Goal: Transaction & Acquisition: Subscribe to service/newsletter

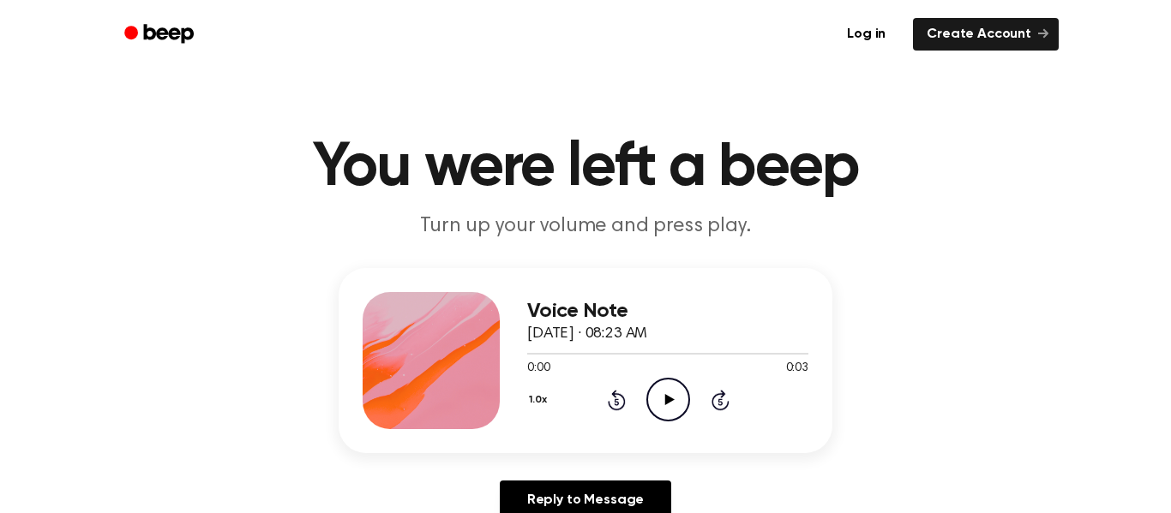
click at [662, 399] on icon "Play Audio" at bounding box center [668, 400] width 44 height 44
click at [656, 394] on icon "Play Audio" at bounding box center [668, 400] width 44 height 44
click at [664, 388] on icon "Play Audio" at bounding box center [668, 400] width 44 height 44
click at [669, 402] on icon at bounding box center [668, 399] width 9 height 11
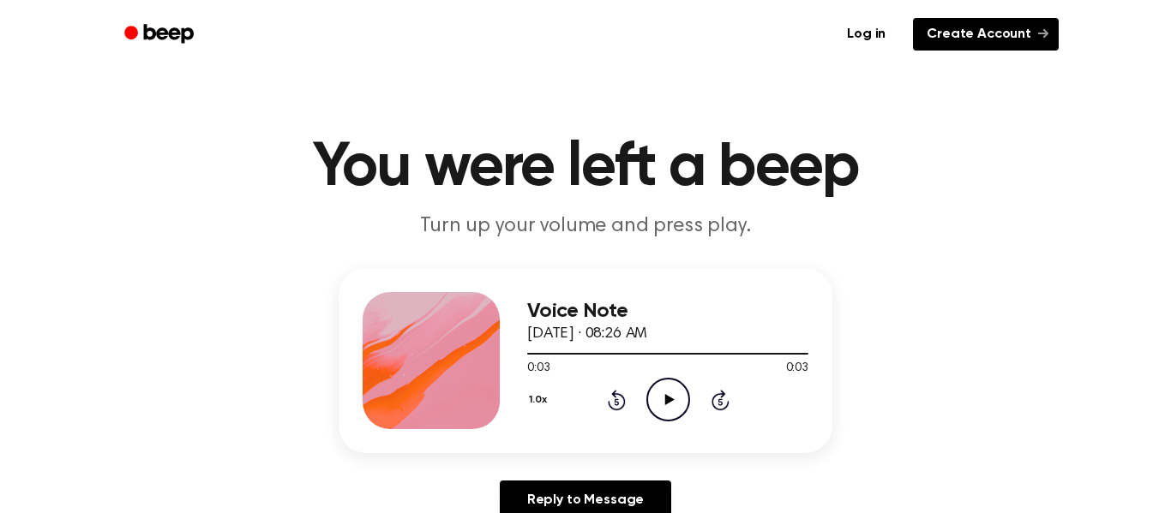
click at [1022, 31] on link "Create Account" at bounding box center [986, 34] width 146 height 33
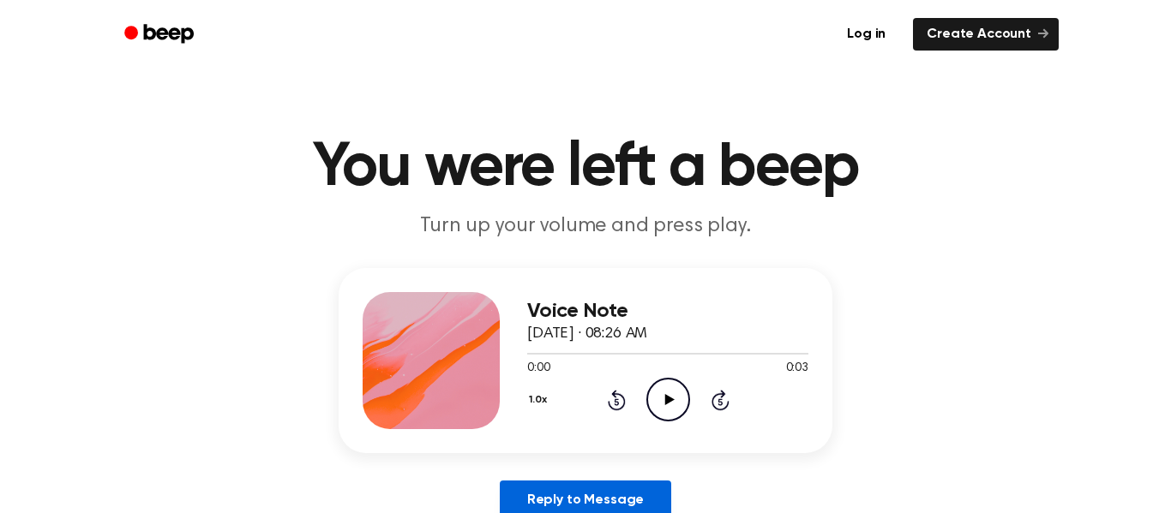
click at [657, 495] on link "Reply to Message" at bounding box center [585, 500] width 171 height 39
click at [872, 26] on link "Log in" at bounding box center [866, 34] width 73 height 39
click at [166, 32] on icon "Beep" at bounding box center [169, 33] width 50 height 19
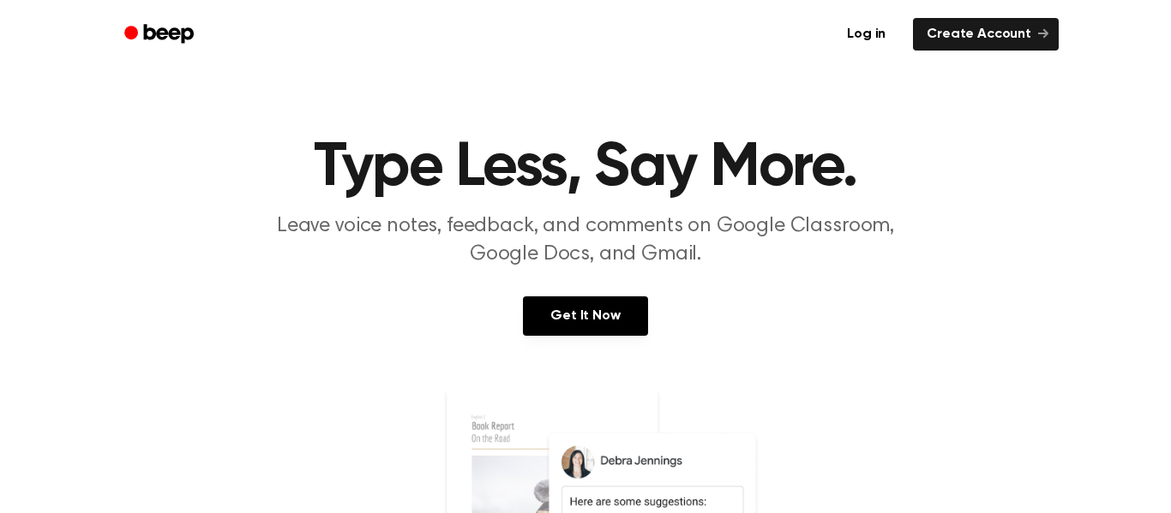
click at [182, 27] on icon "Beep" at bounding box center [160, 33] width 73 height 25
click at [938, 32] on link "Create Account" at bounding box center [986, 34] width 146 height 33
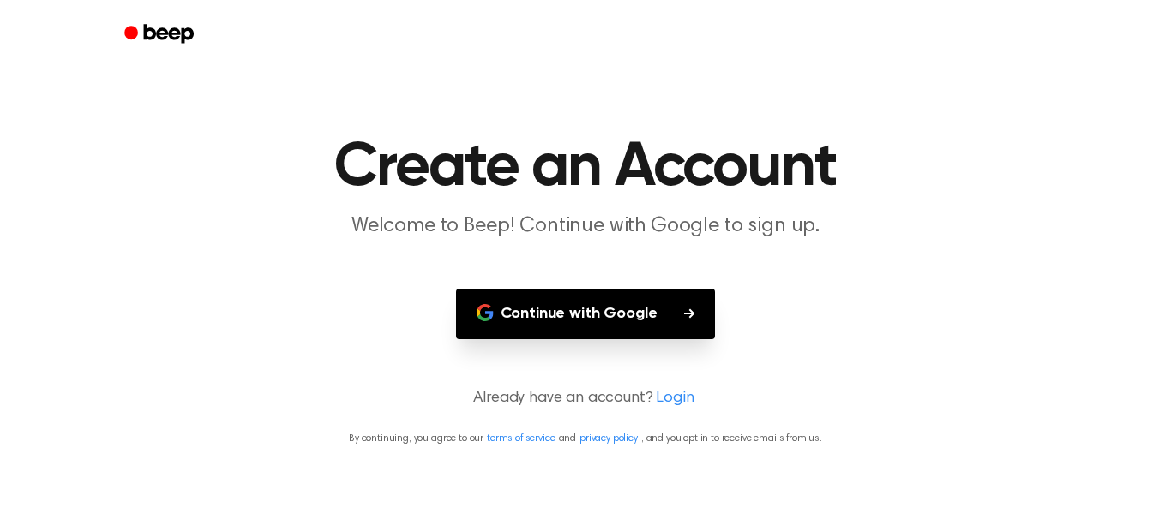
click at [639, 107] on main "Create an Account Welcome to Beep! Continue with Google to sign up. Continue wi…" at bounding box center [585, 256] width 1171 height 513
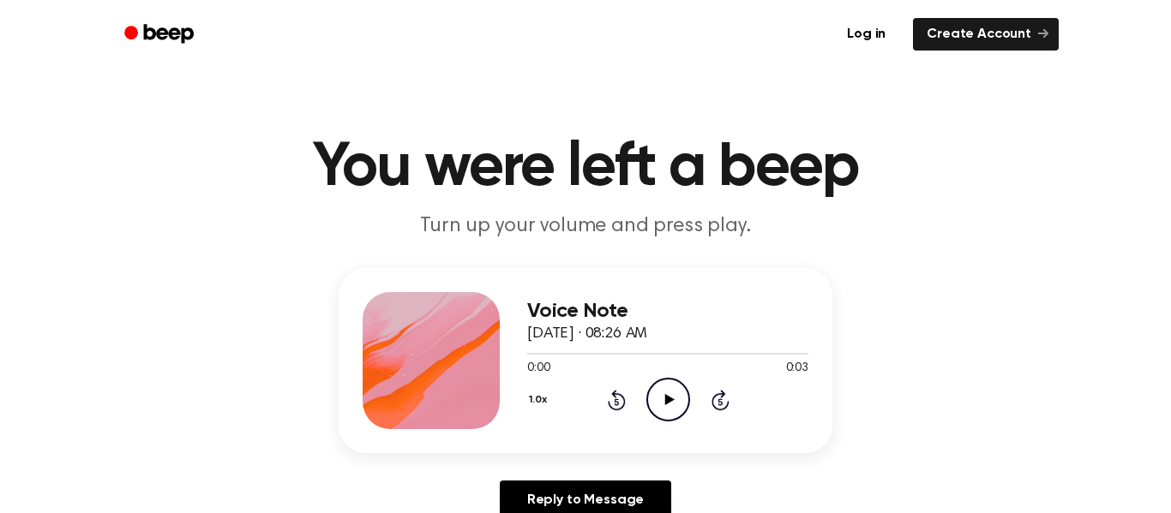
click at [627, 411] on div "1.0x Rewind 5 seconds Play Audio Skip 5 seconds" at bounding box center [667, 400] width 281 height 44
click at [677, 398] on icon "Play Audio" at bounding box center [668, 400] width 44 height 44
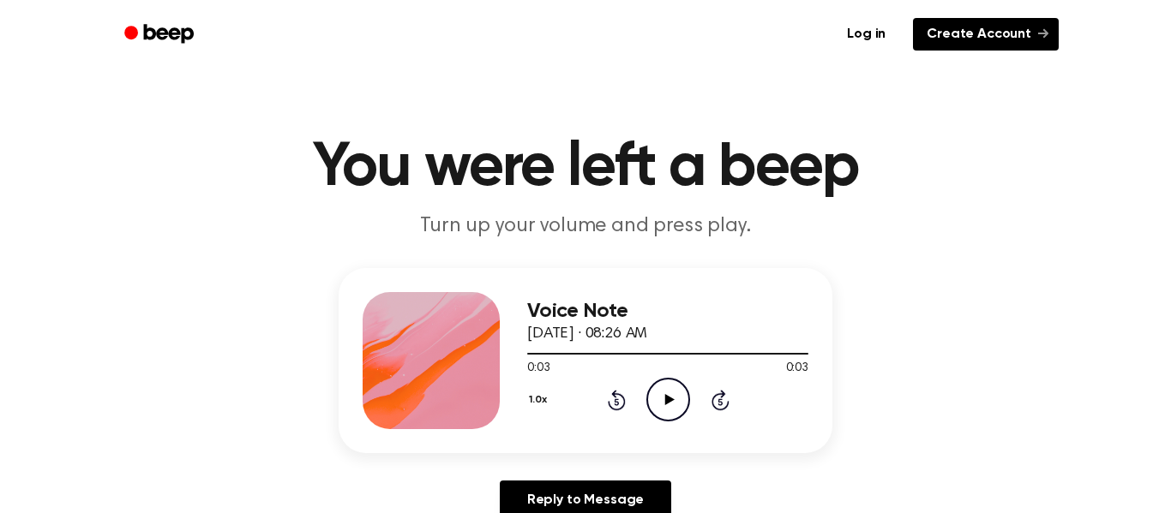
click at [963, 26] on link "Create Account" at bounding box center [986, 34] width 146 height 33
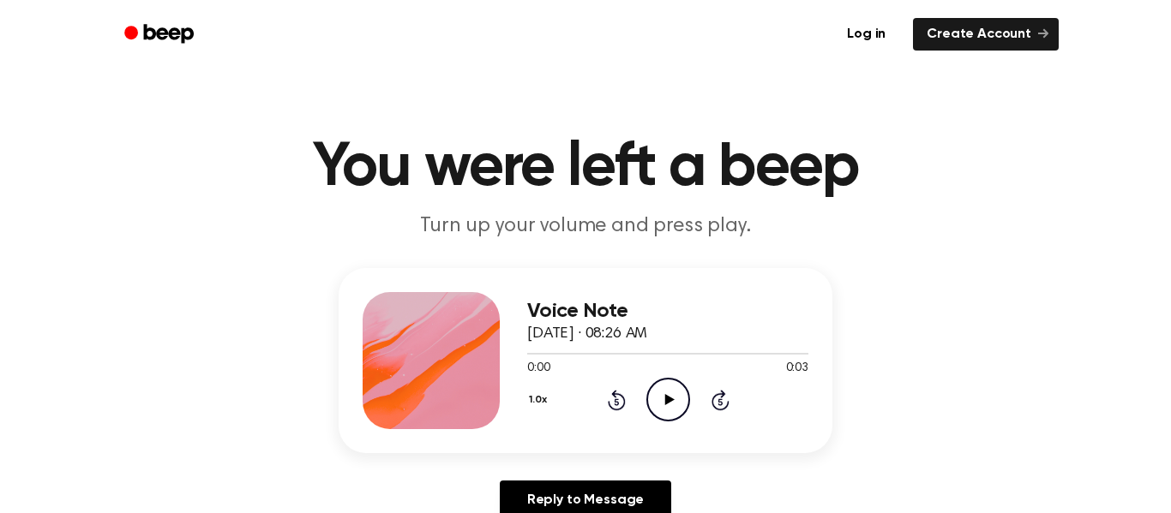
click at [665, 401] on icon at bounding box center [668, 399] width 9 height 11
click at [861, 31] on link "Log in" at bounding box center [866, 34] width 73 height 39
click at [968, 22] on link "Create Account" at bounding box center [986, 34] width 146 height 33
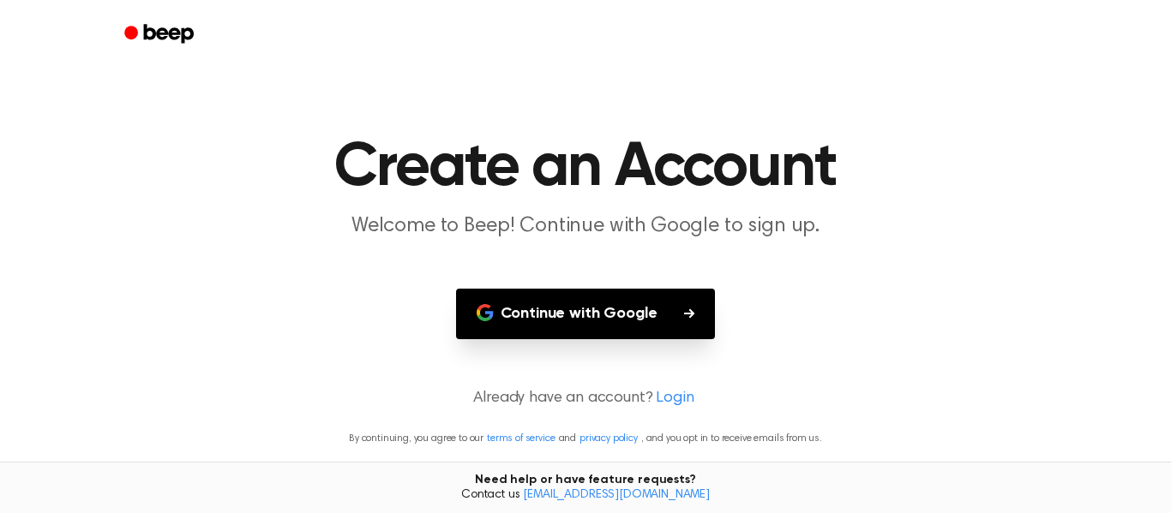
click at [893, 22] on div at bounding box center [585, 34] width 946 height 69
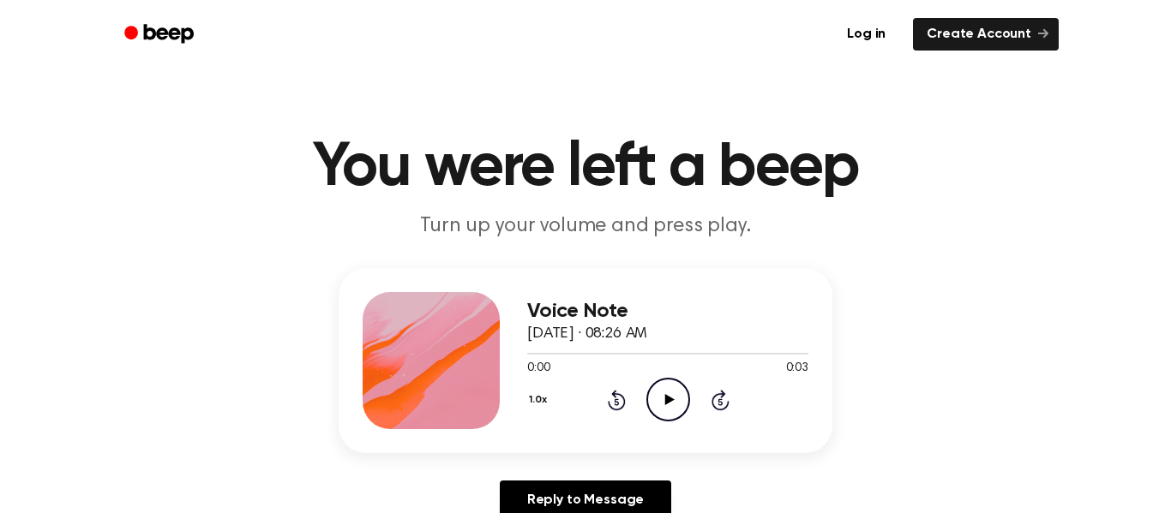
click at [627, 226] on p "Turn up your volume and press play." at bounding box center [585, 227] width 658 height 28
click at [633, 483] on link "Reply to Message" at bounding box center [585, 500] width 171 height 39
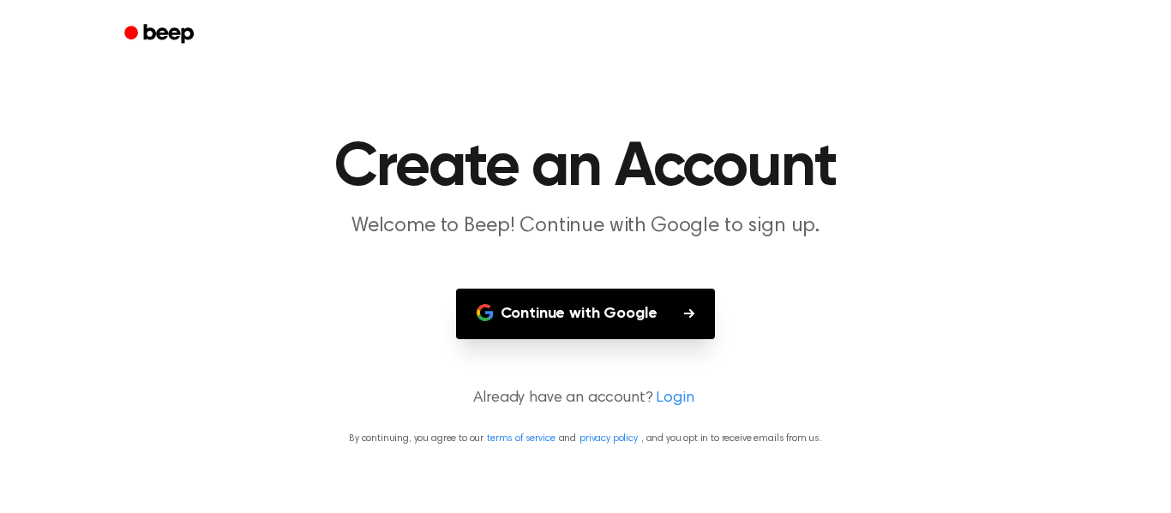
click at [629, 477] on main "Create an Account Welcome to Beep! Continue with Google to sign up. Continue wi…" at bounding box center [585, 256] width 1171 height 513
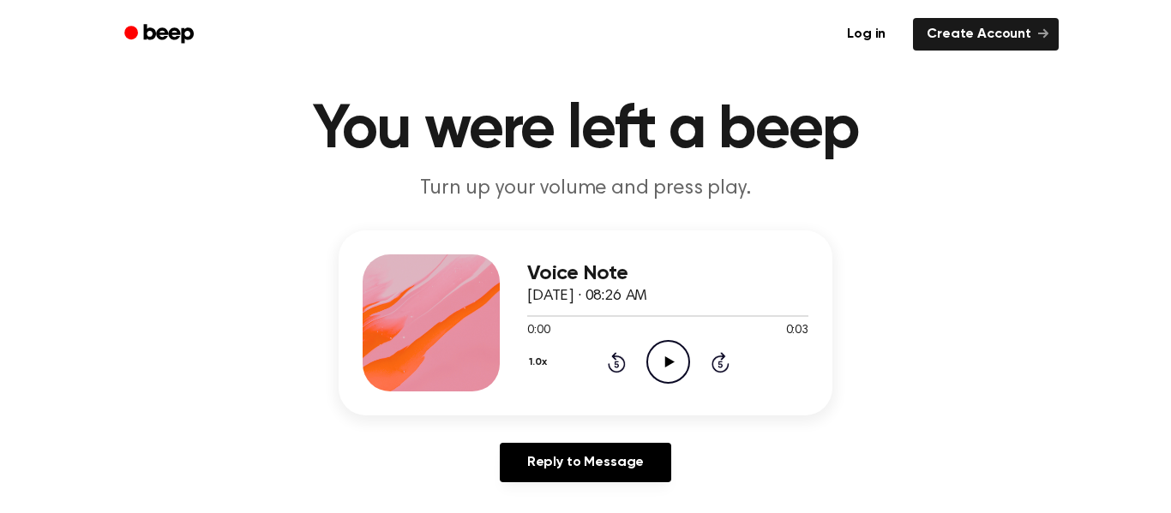
scroll to position [39, 0]
click at [455, 367] on div at bounding box center [431, 322] width 137 height 137
click at [331, 317] on div "Voice Note September 30, 2025 · 08:26 AM 0:00 0:03 Your browser does not suppor…" at bounding box center [586, 363] width 1130 height 266
click at [452, 321] on div at bounding box center [431, 322] width 137 height 137
click at [470, 346] on div at bounding box center [431, 322] width 137 height 137
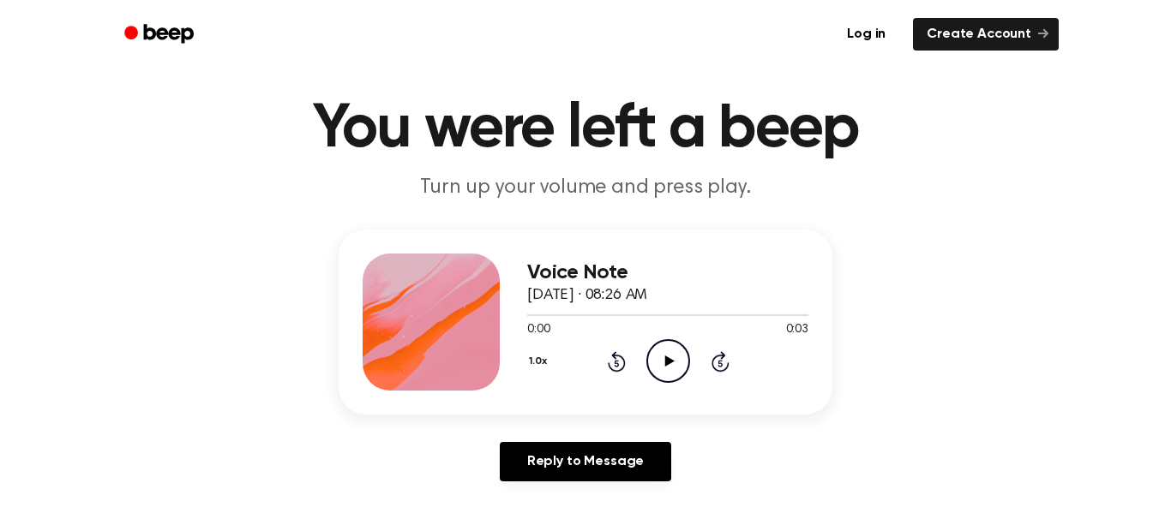
click at [470, 346] on div at bounding box center [431, 322] width 137 height 137
click at [465, 348] on div at bounding box center [431, 322] width 137 height 137
click at [455, 351] on div at bounding box center [431, 322] width 137 height 137
click at [429, 326] on div at bounding box center [431, 322] width 137 height 137
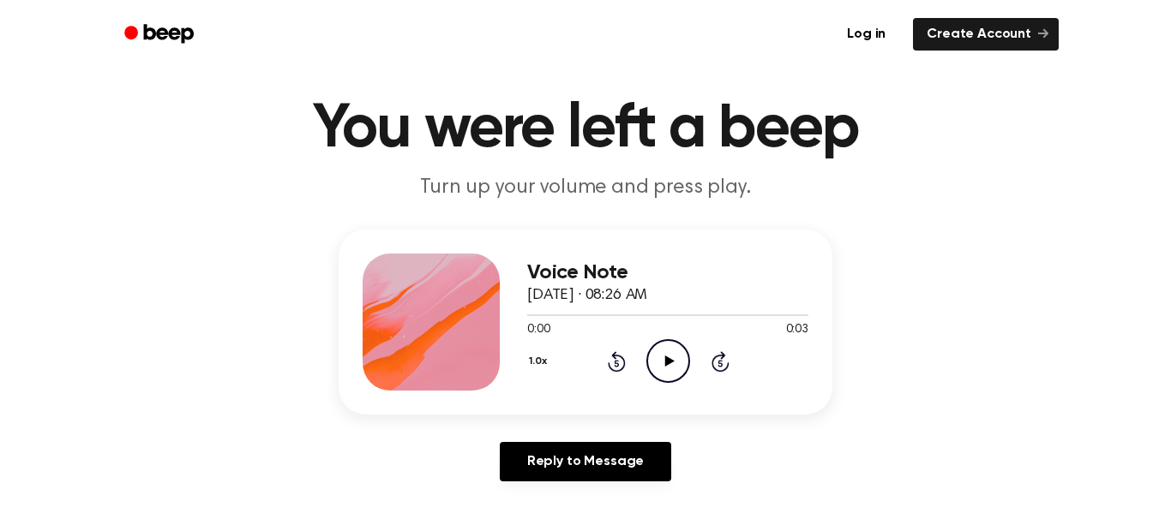
click at [423, 322] on div at bounding box center [431, 322] width 137 height 137
click at [468, 446] on div "Reply to Message" at bounding box center [586, 468] width 494 height 53
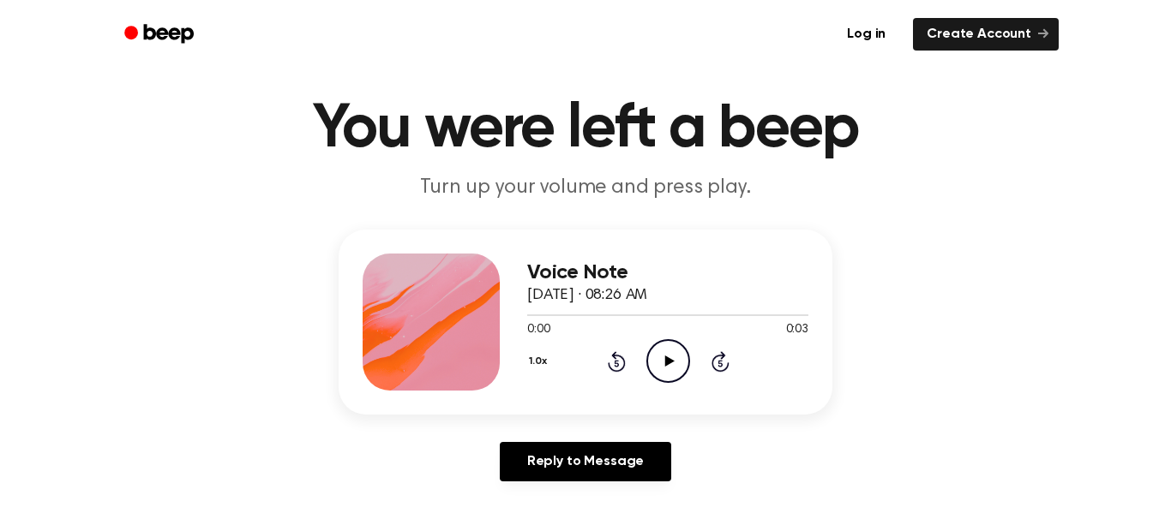
click at [428, 367] on div at bounding box center [431, 322] width 137 height 137
click at [884, 33] on link "Log in" at bounding box center [866, 34] width 73 height 39
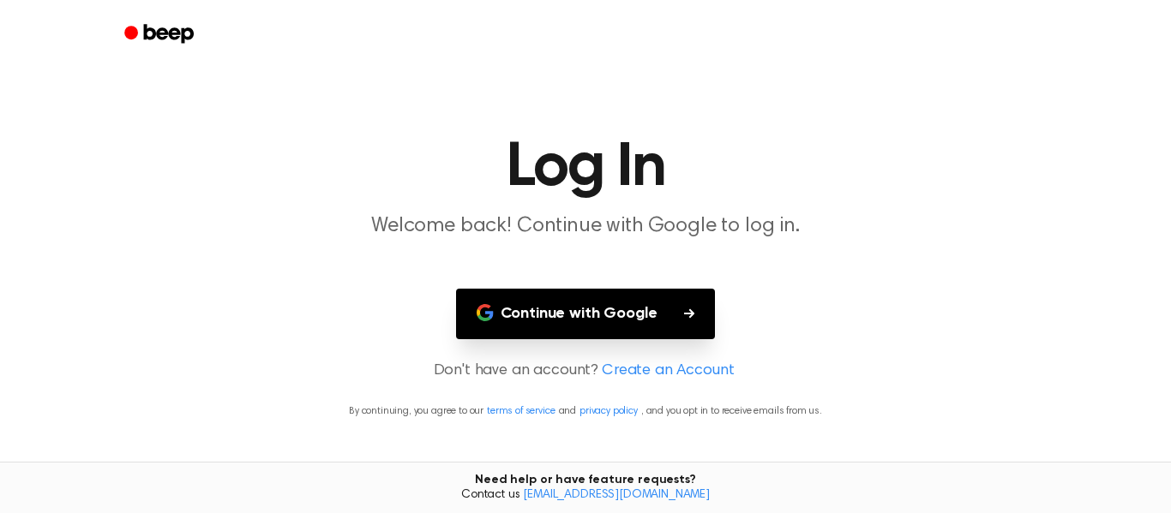
click at [627, 321] on button "Continue with Google" at bounding box center [586, 314] width 260 height 51
click at [149, 33] on icon "Beep" at bounding box center [160, 33] width 73 height 25
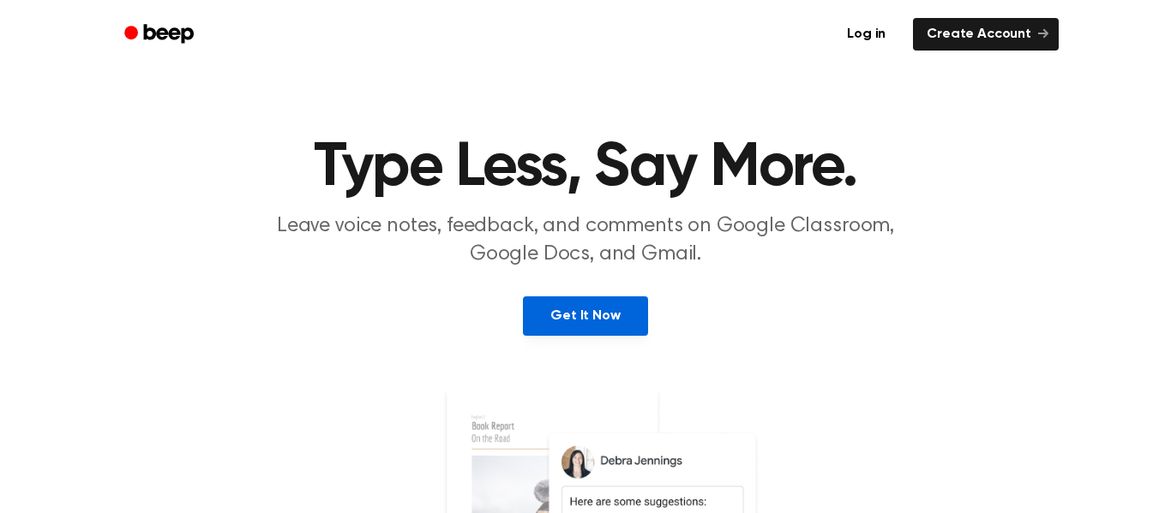
click at [574, 326] on link "Get It Now" at bounding box center [585, 316] width 124 height 39
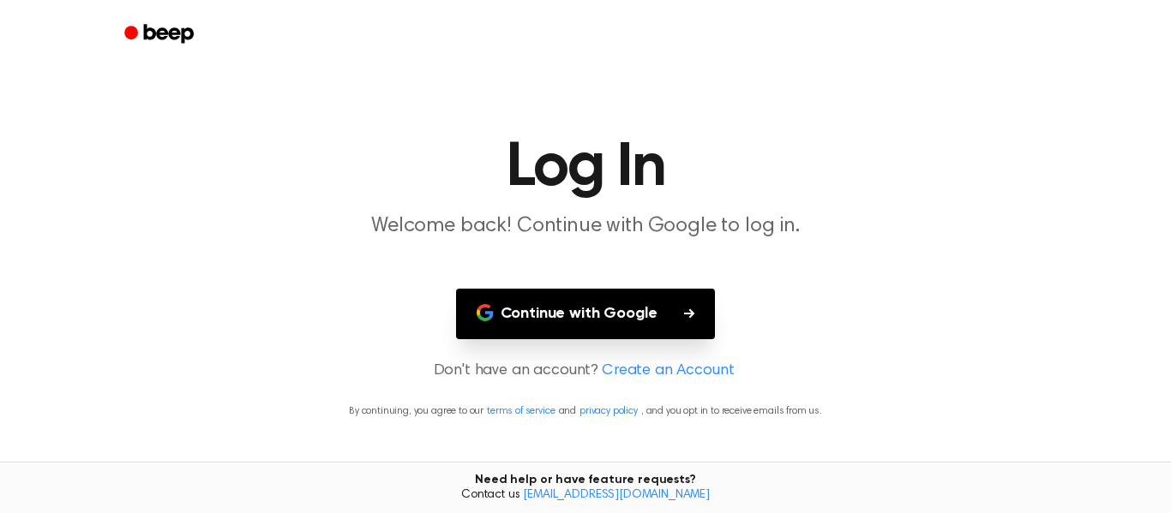
scroll to position [39, 0]
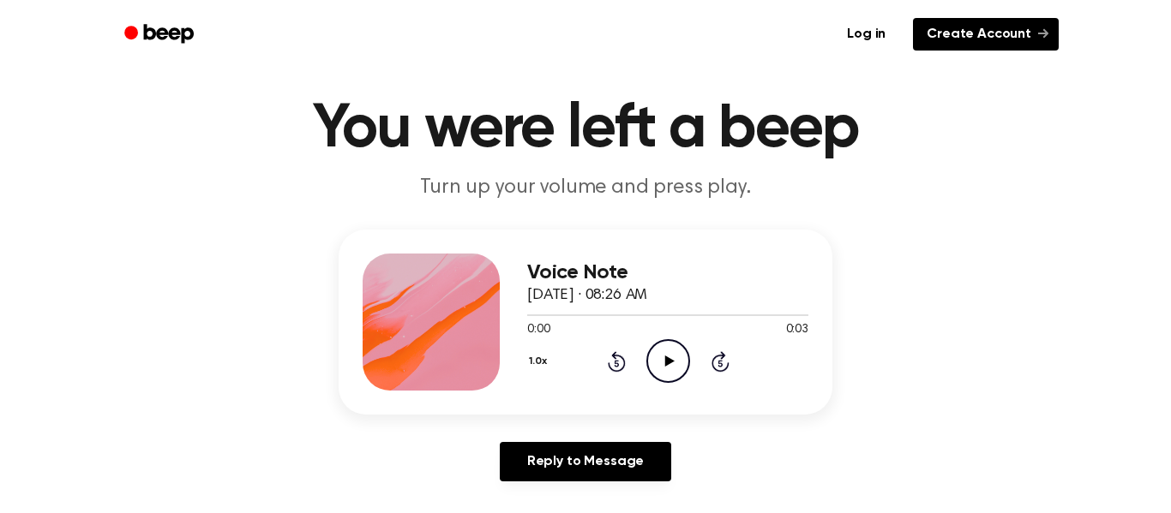
click at [968, 27] on link "Create Account" at bounding box center [986, 34] width 146 height 33
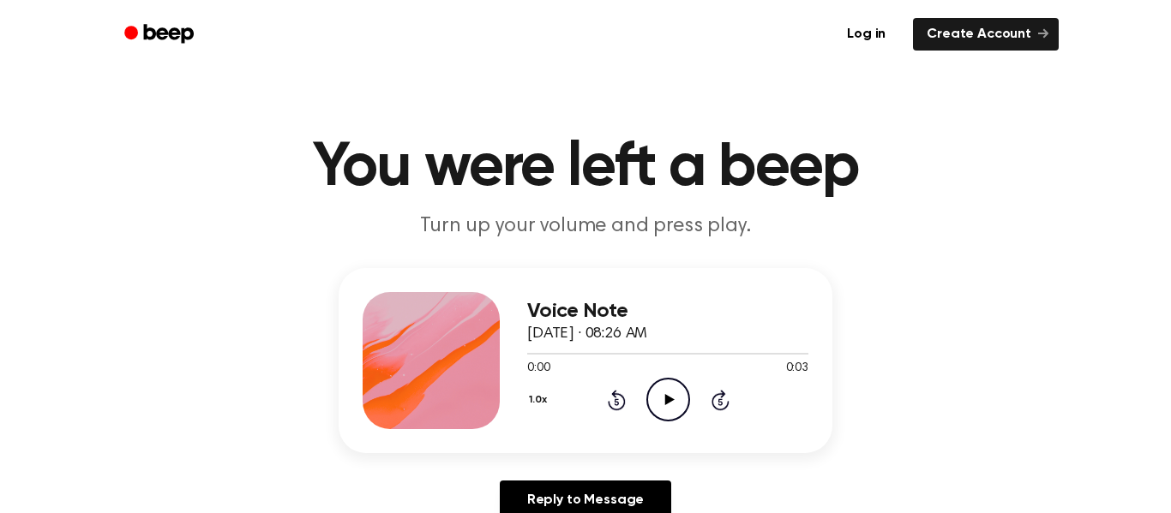
scroll to position [39, 0]
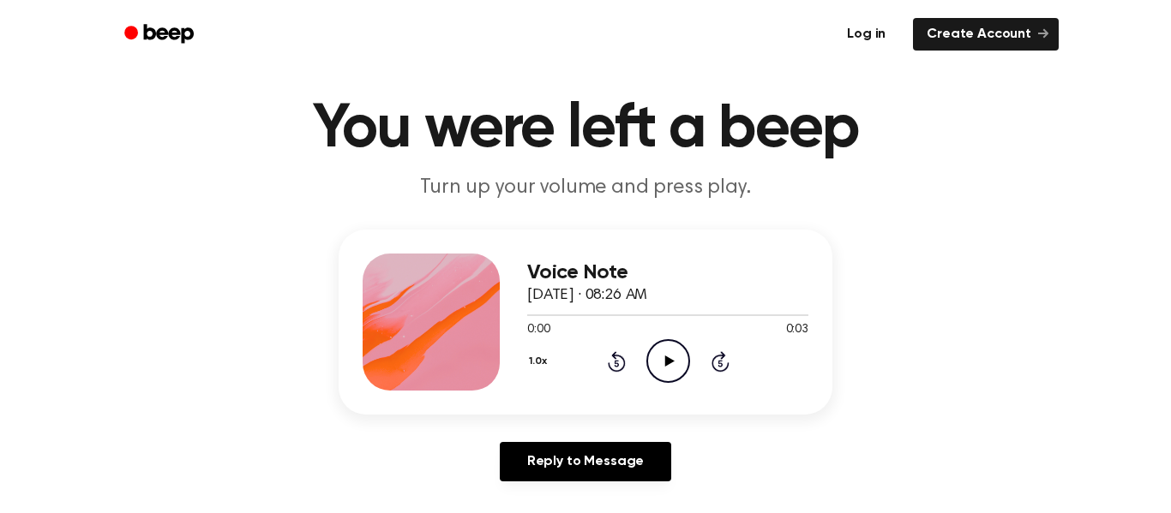
click at [880, 25] on link "Log in" at bounding box center [866, 34] width 73 height 39
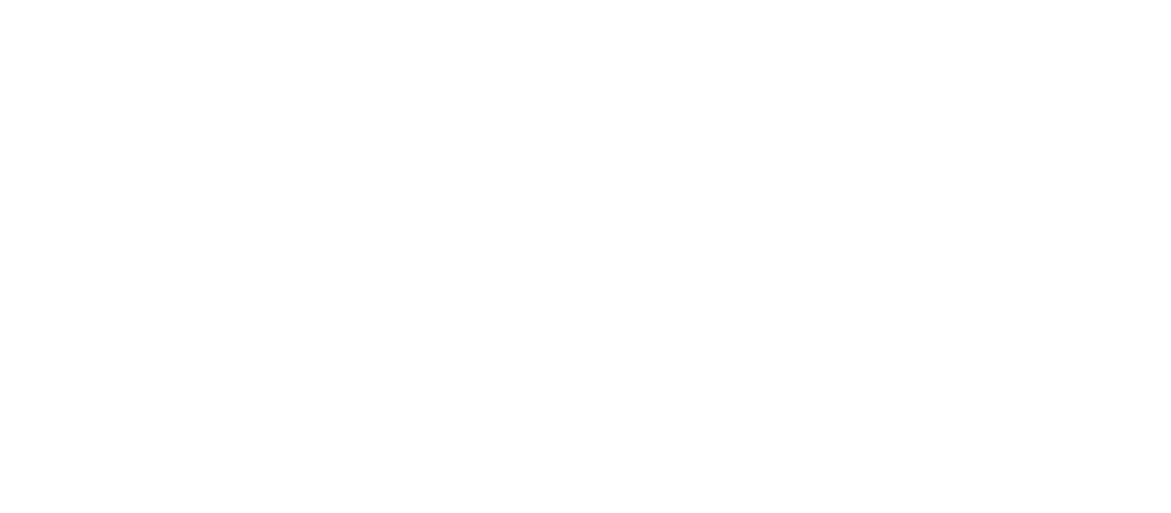
scroll to position [39, 0]
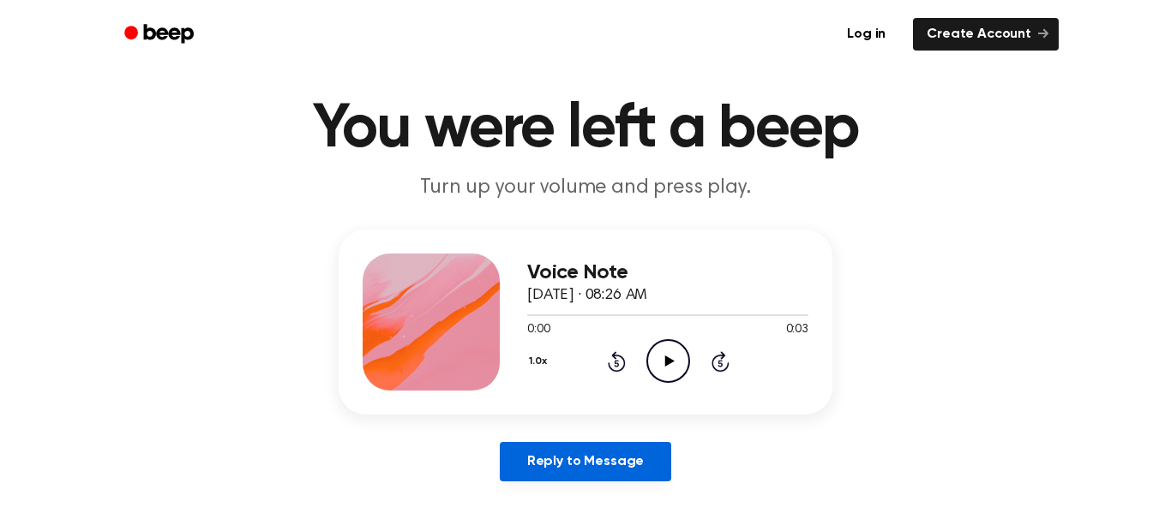
click at [589, 445] on link "Reply to Message" at bounding box center [585, 461] width 171 height 39
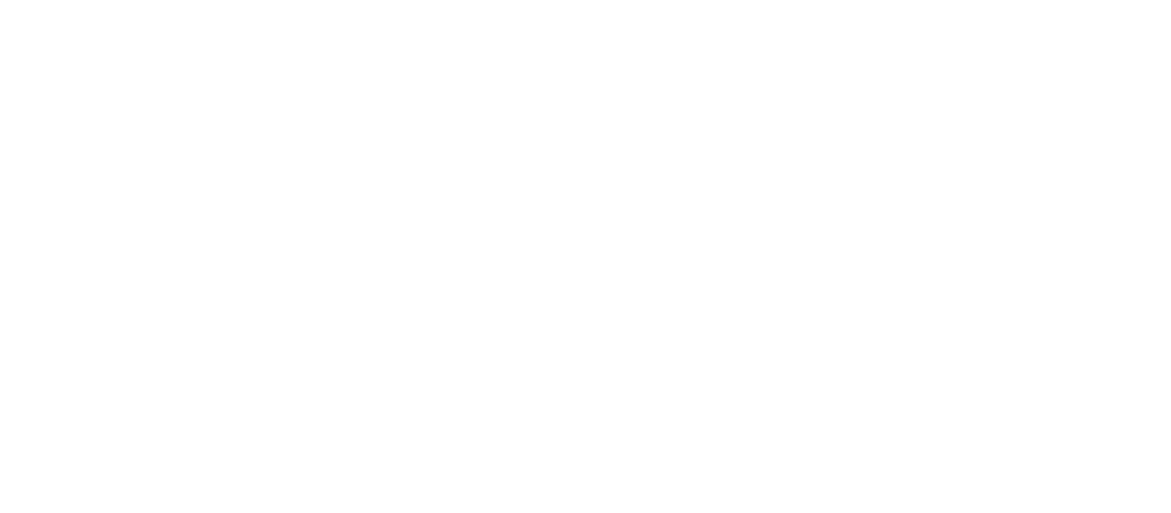
scroll to position [39, 0]
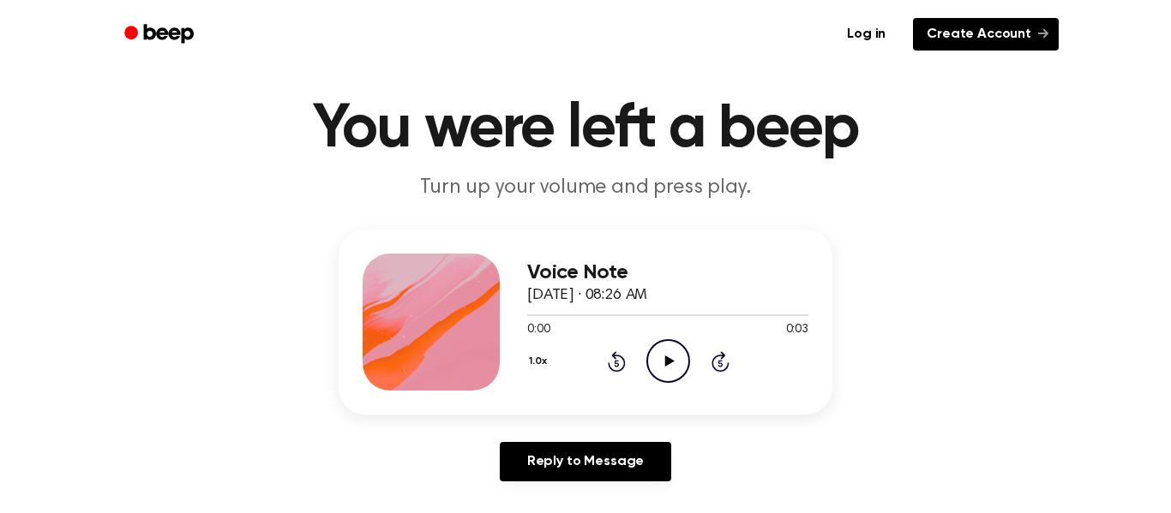
click at [949, 27] on link "Create Account" at bounding box center [986, 34] width 146 height 33
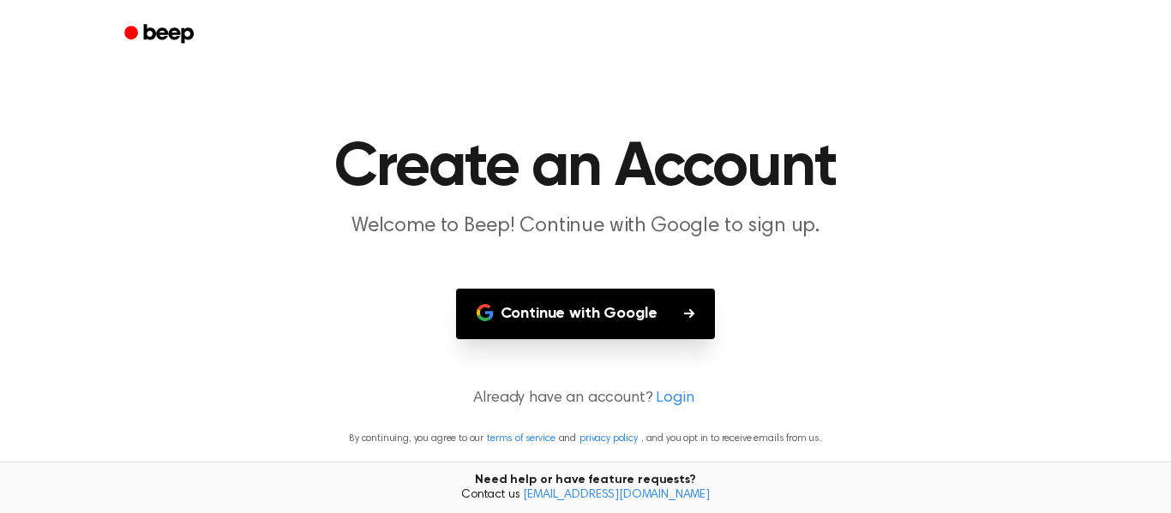
click at [657, 393] on link "Login" at bounding box center [675, 398] width 38 height 23
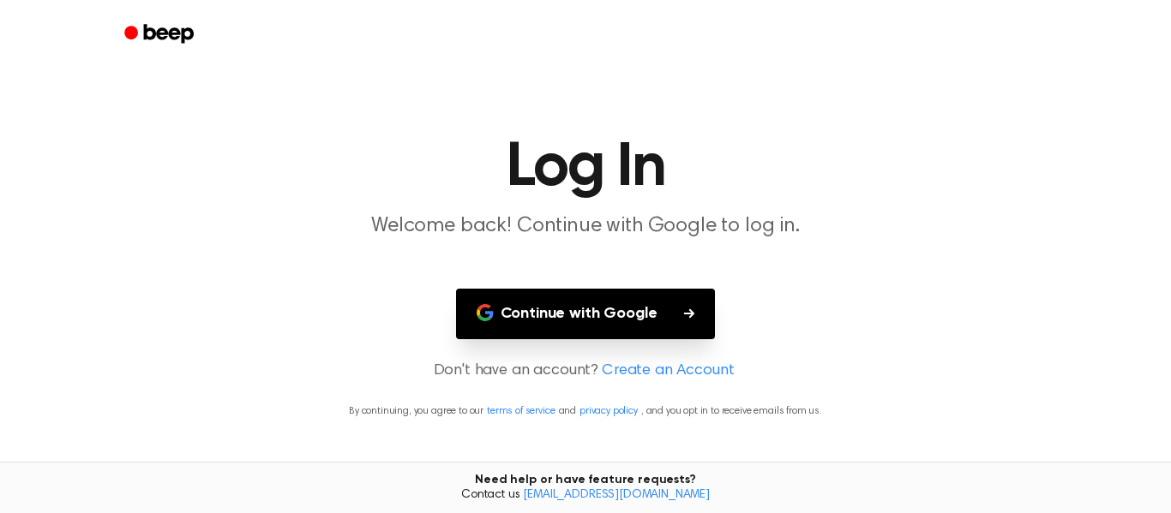
click at [657, 393] on main "Log In Welcome back! Continue with Google to log in. Continue with Google Don't…" at bounding box center [585, 256] width 1171 height 513
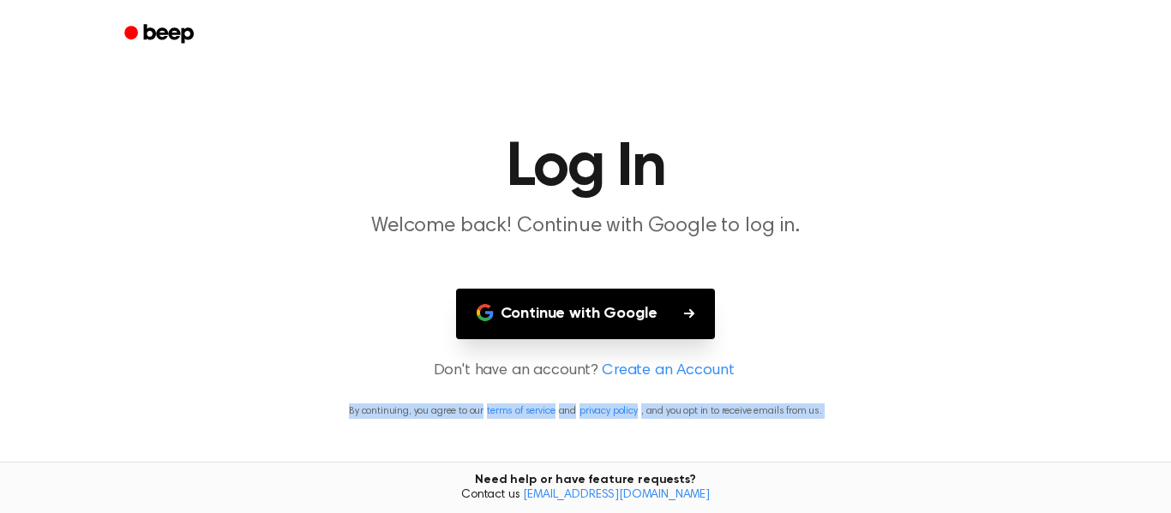
click at [568, 300] on button "Continue with Google" at bounding box center [586, 314] width 260 height 51
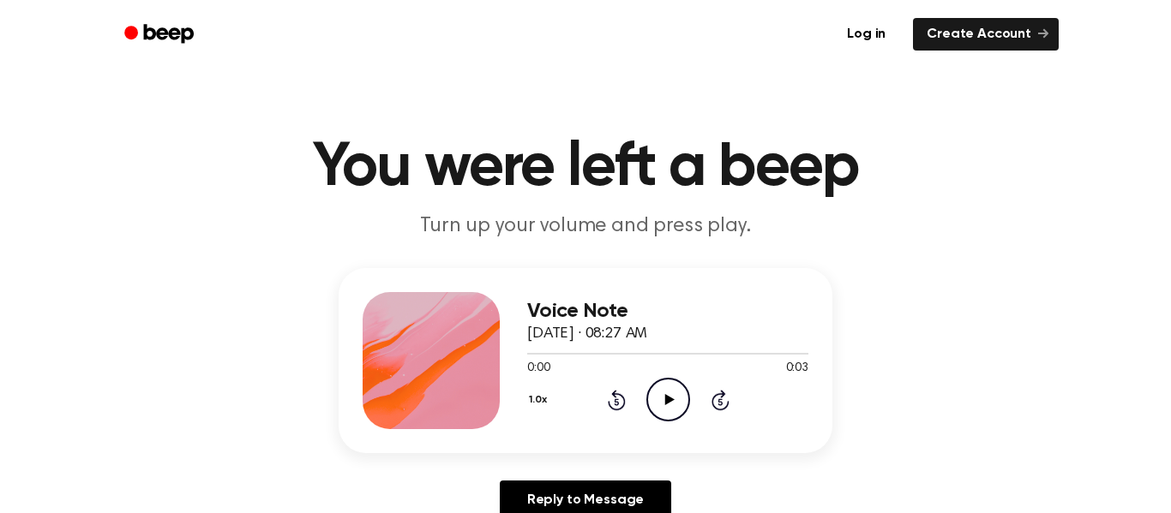
click at [669, 391] on icon "Play Audio" at bounding box center [668, 400] width 44 height 44
